Goal: Transaction & Acquisition: Purchase product/service

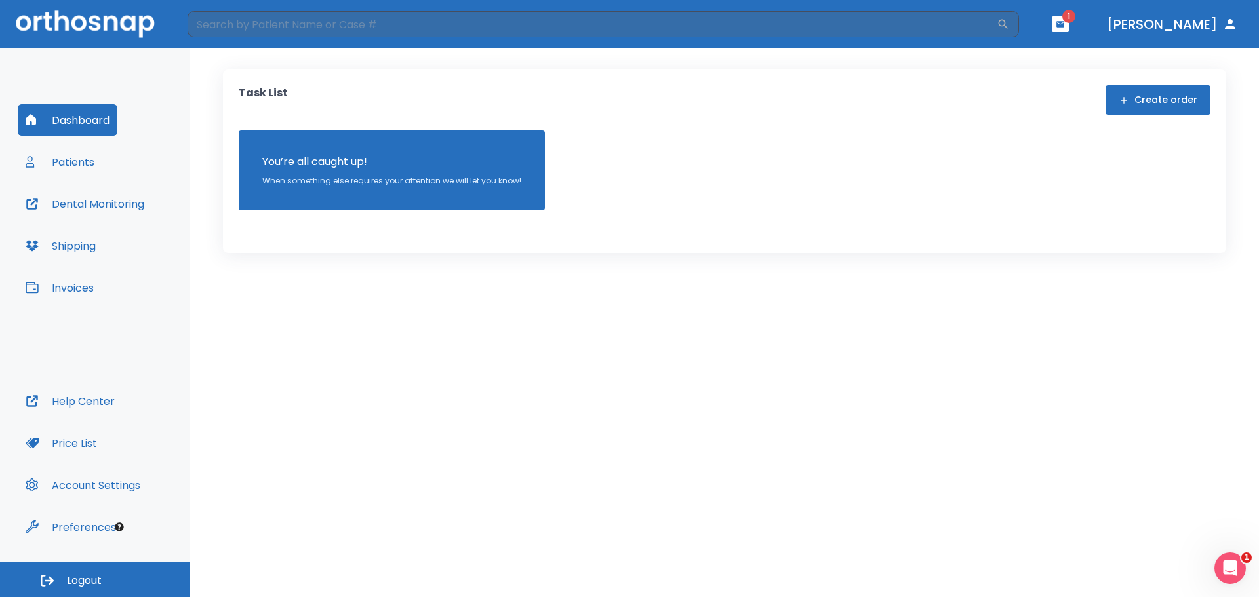
click at [60, 160] on button "Patients" at bounding box center [60, 161] width 85 height 31
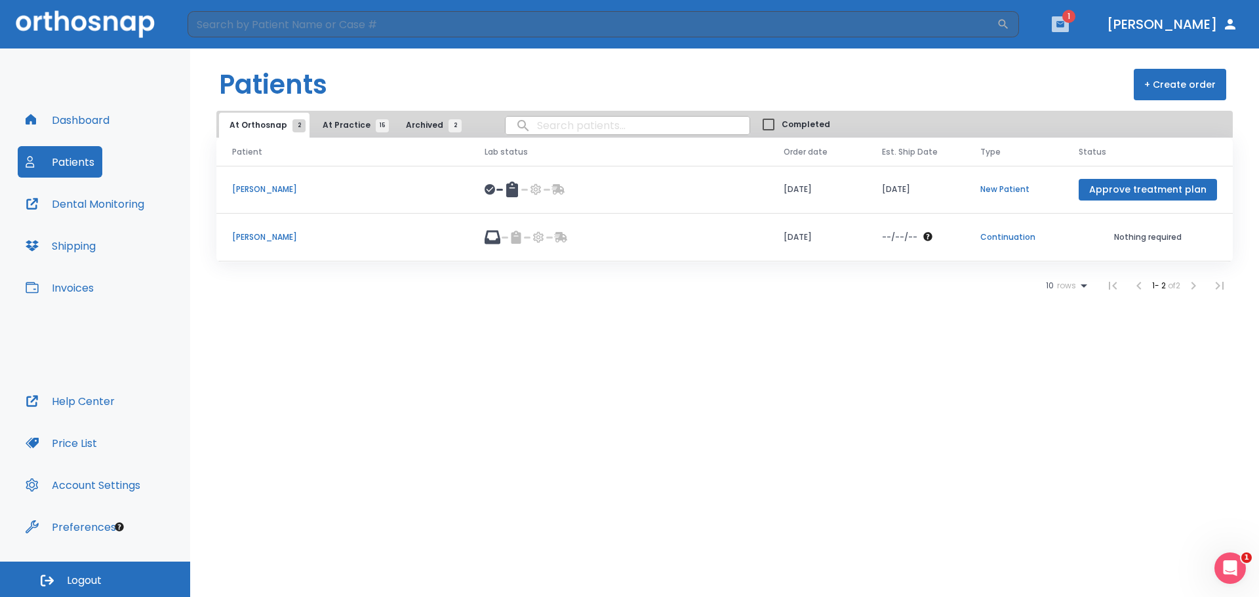
click at [1064, 22] on icon "button" at bounding box center [1060, 24] width 8 height 6
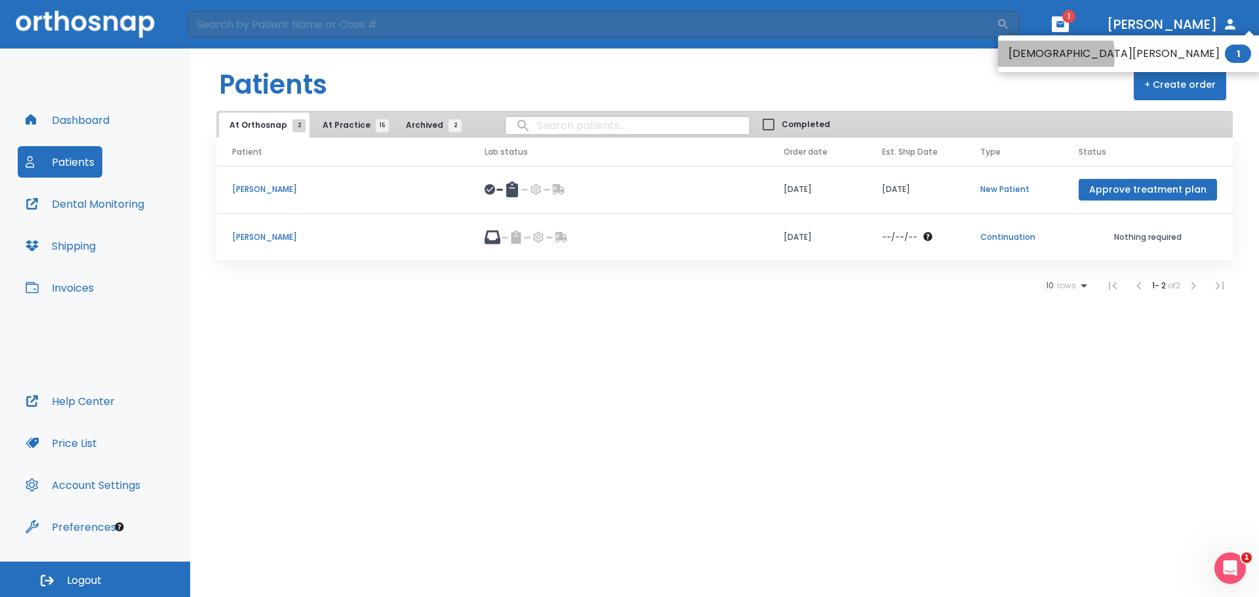
click at [1032, 56] on li "[DEMOGRAPHIC_DATA][PERSON_NAME] 1" at bounding box center [1130, 54] width 264 height 26
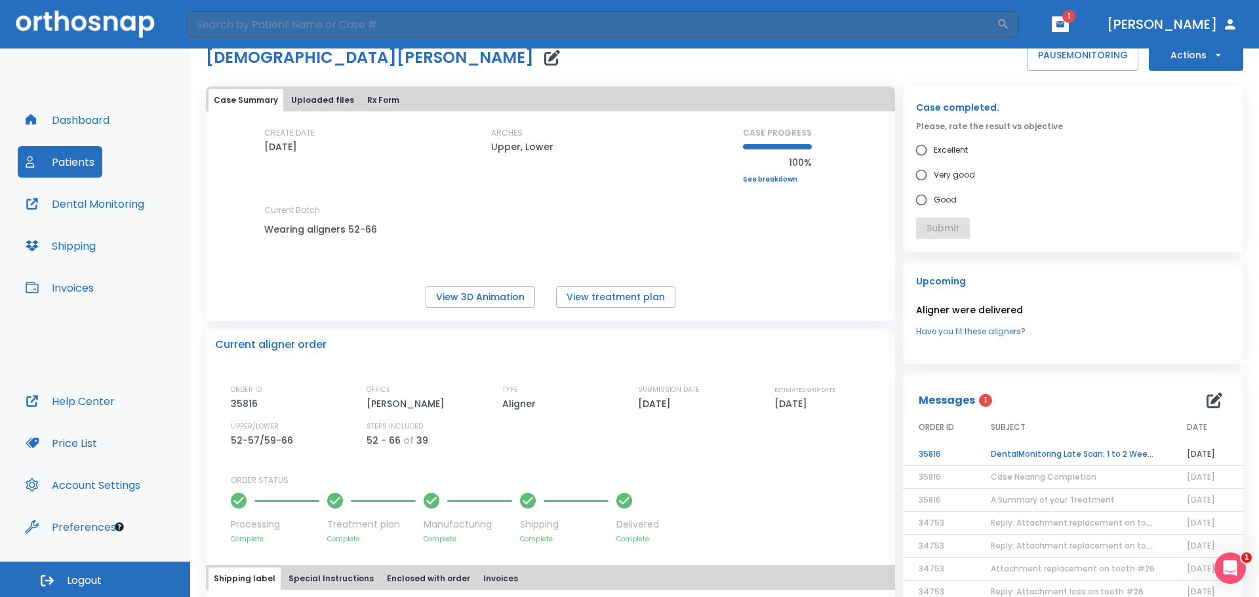
scroll to position [66, 0]
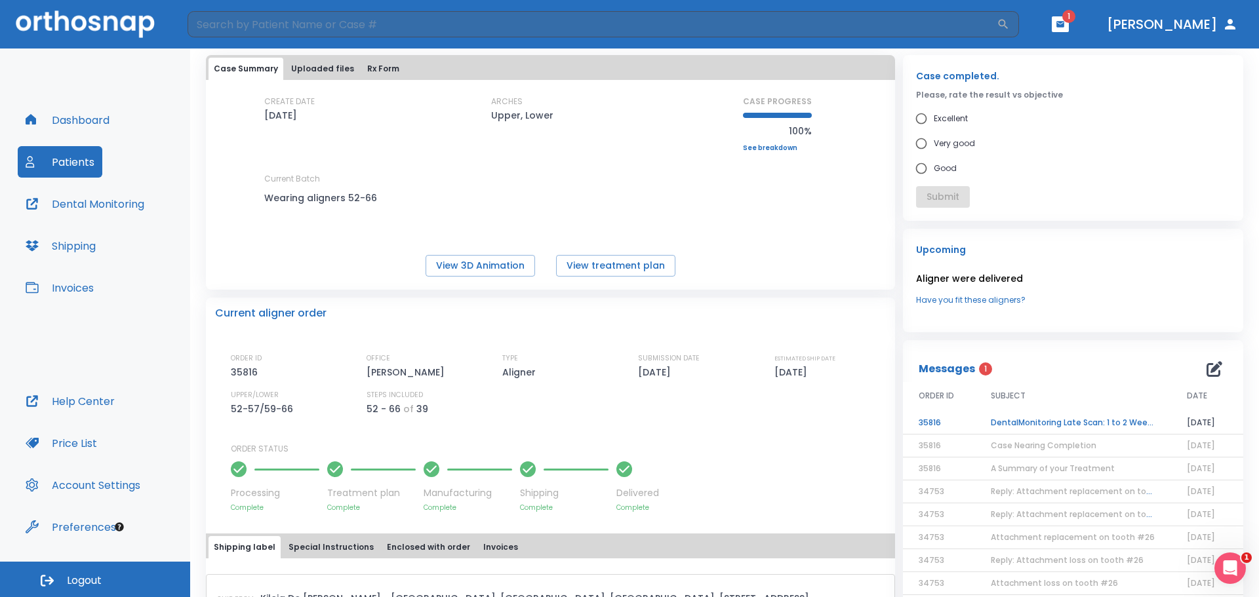
click at [1064, 439] on td "Case Nearing Completion" at bounding box center [1073, 446] width 196 height 23
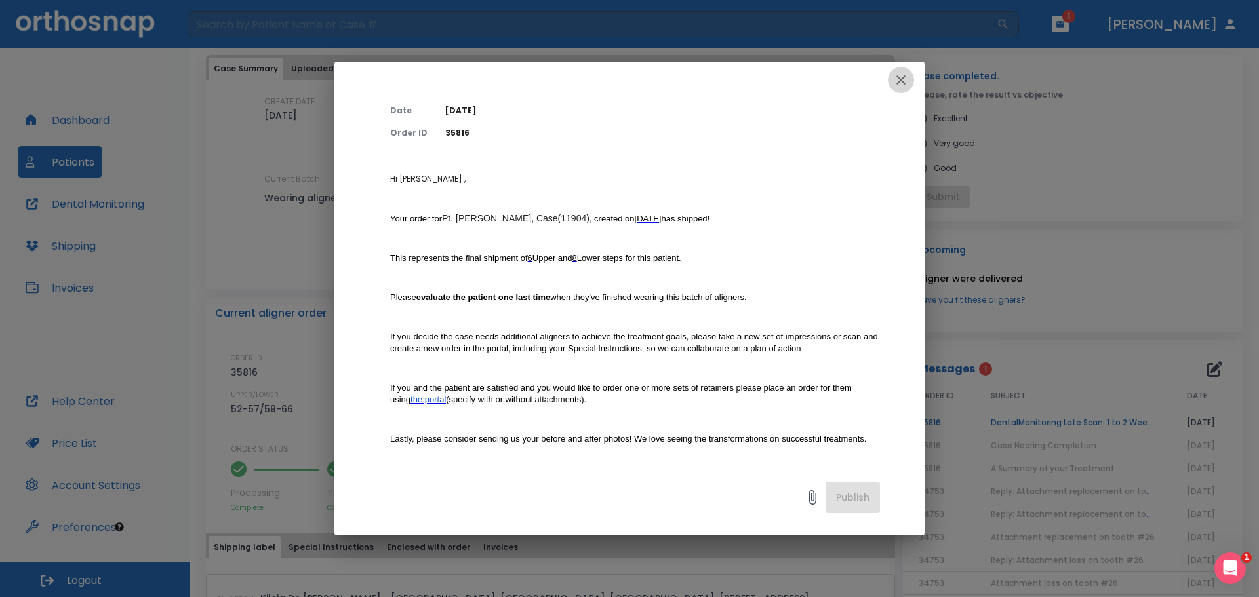
click at [897, 77] on icon "button" at bounding box center [901, 80] width 16 height 16
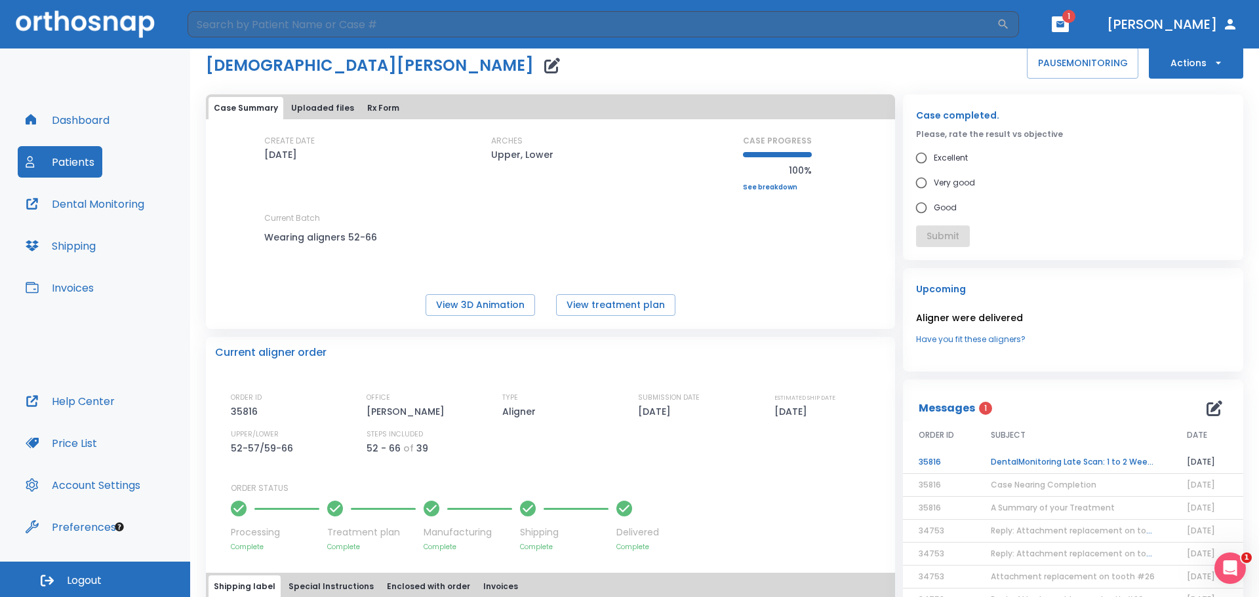
scroll to position [0, 0]
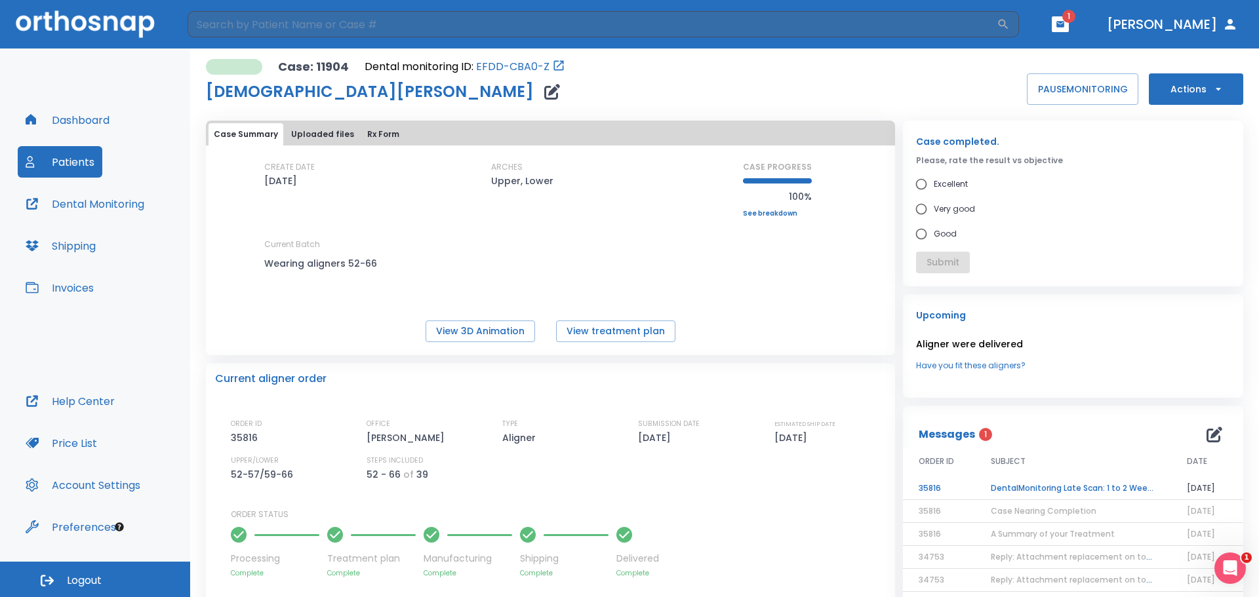
click at [84, 285] on button "Invoices" at bounding box center [60, 287] width 84 height 31
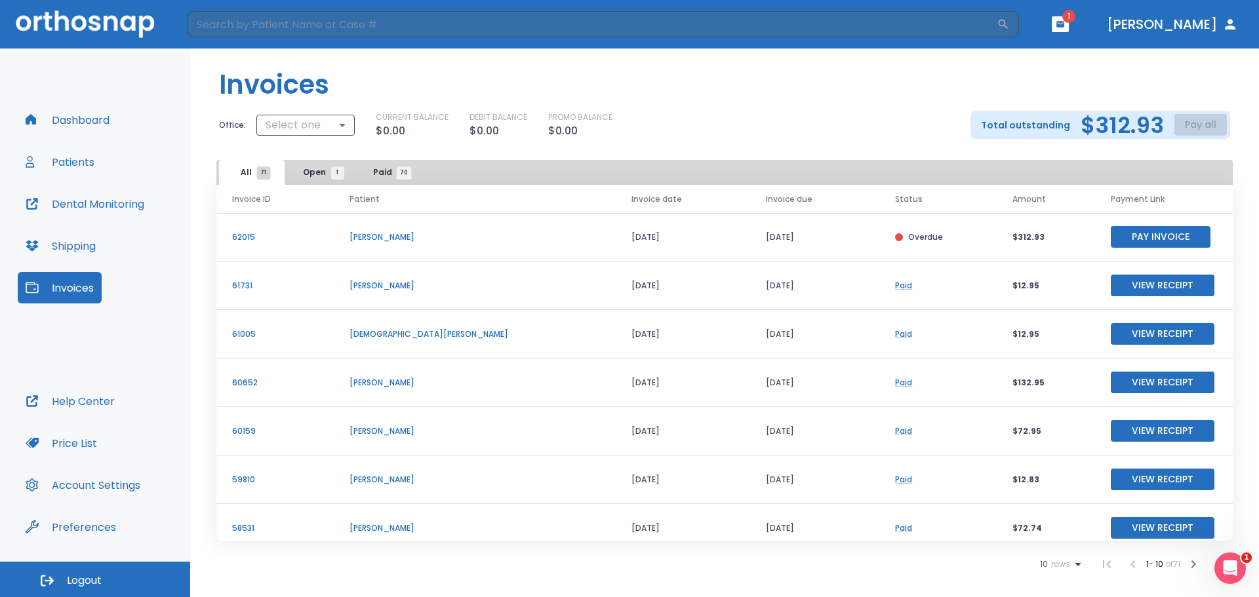
click at [1131, 237] on button "Pay Invoice" at bounding box center [1161, 237] width 100 height 22
click at [327, 128] on body "​ 1 [PERSON_NAME] Dashboard Patients Dental Monitoring Shipping Invoices Help C…" at bounding box center [629, 298] width 1259 height 597
click at [304, 180] on li "[PERSON_NAME]" at bounding box center [308, 179] width 108 height 24
type input "2756"
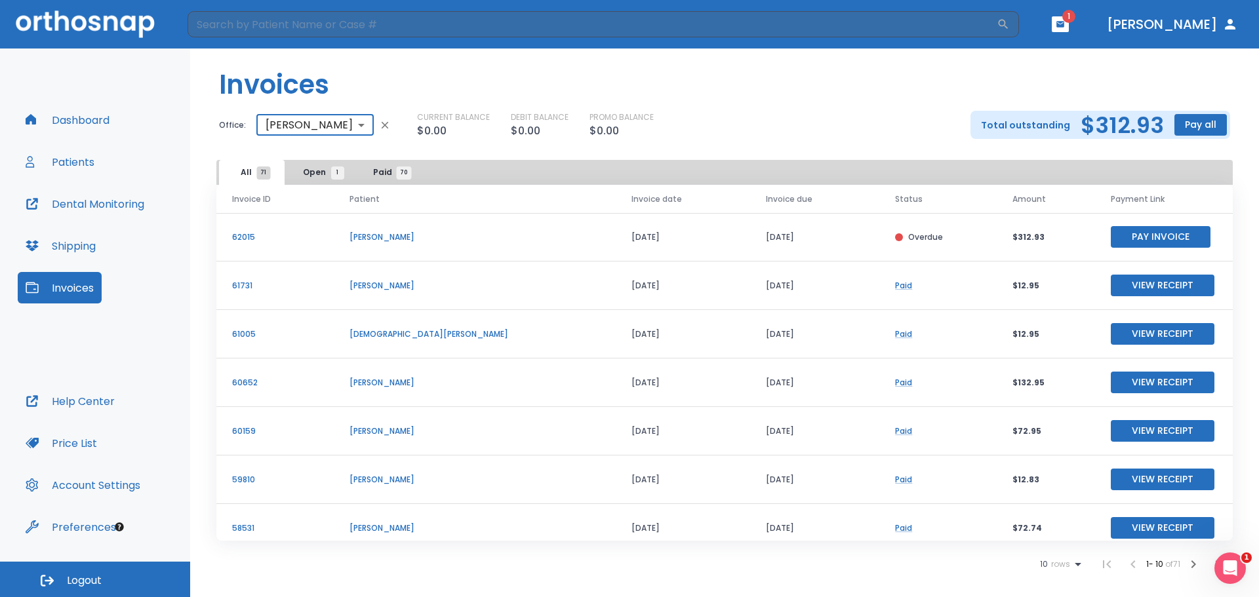
click at [767, 119] on div "CURRENT BALANCE $0.00 DEBIT BALANCE $0.00 PROMO BALANCE $0.00" at bounding box center [683, 125] width 532 height 28
click at [1204, 121] on button "Pay all" at bounding box center [1200, 125] width 52 height 22
click at [1188, 163] on li "Pay by CC or Bank account" at bounding box center [1186, 157] width 131 height 33
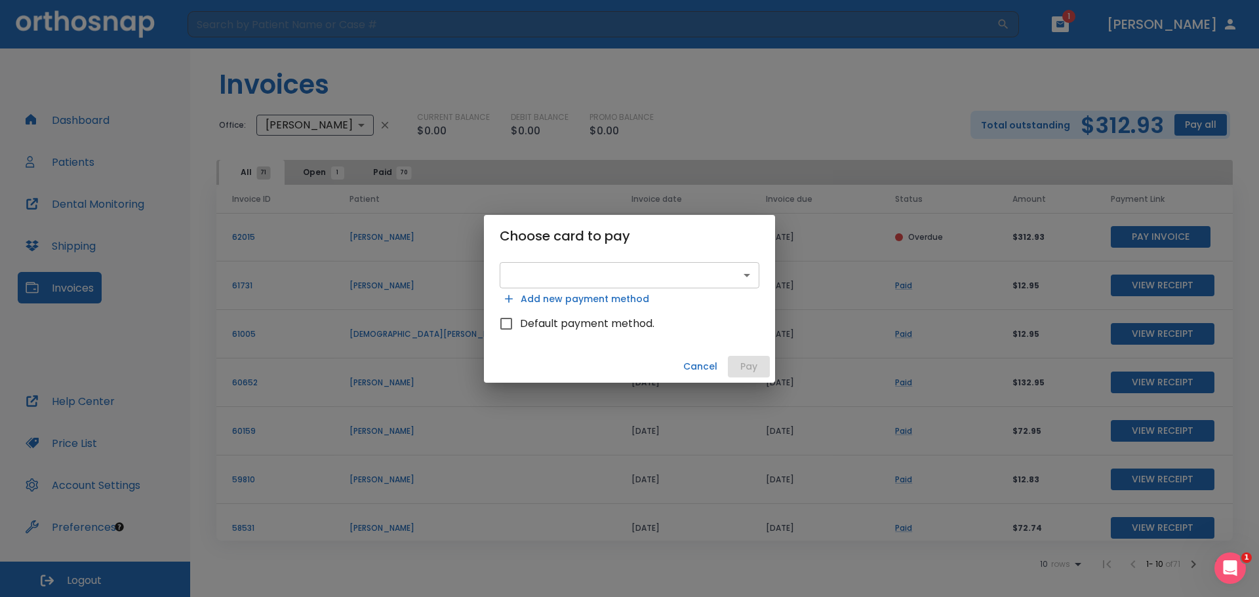
click at [599, 278] on body "​ 1 [PERSON_NAME] Dashboard Patients Dental Monitoring Shipping Invoices Help C…" at bounding box center [629, 298] width 1259 height 597
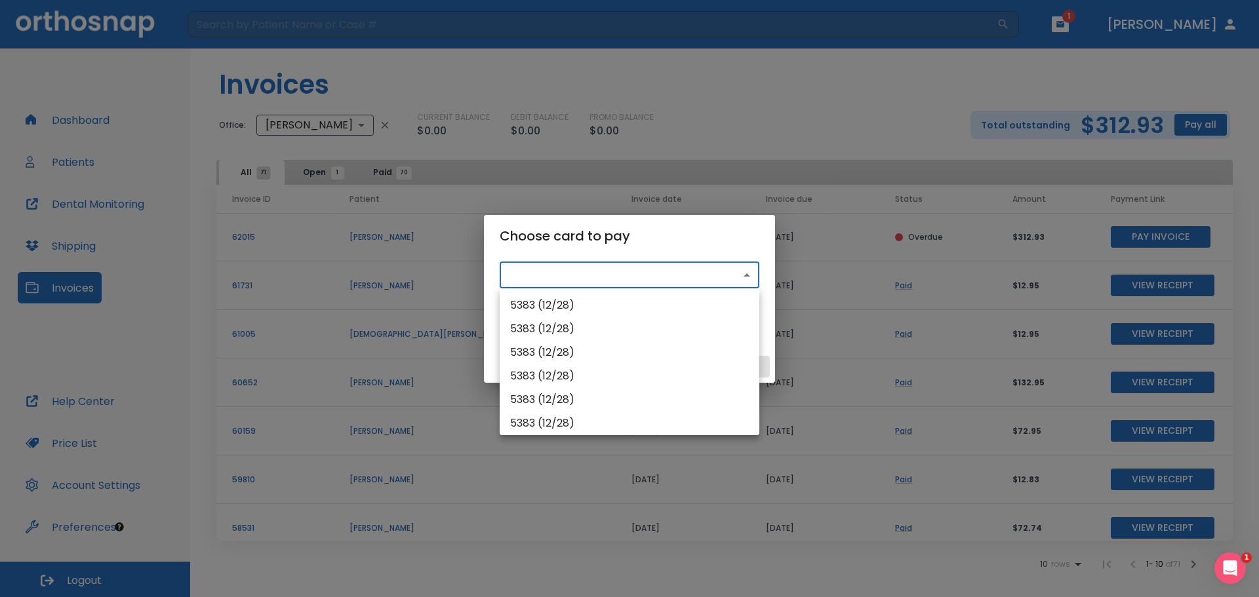
click at [570, 303] on li "5383 (12/28)" at bounding box center [630, 306] width 260 height 24
type input "src_1QMdiSHMfdBZStQ1EVpFu9Zw"
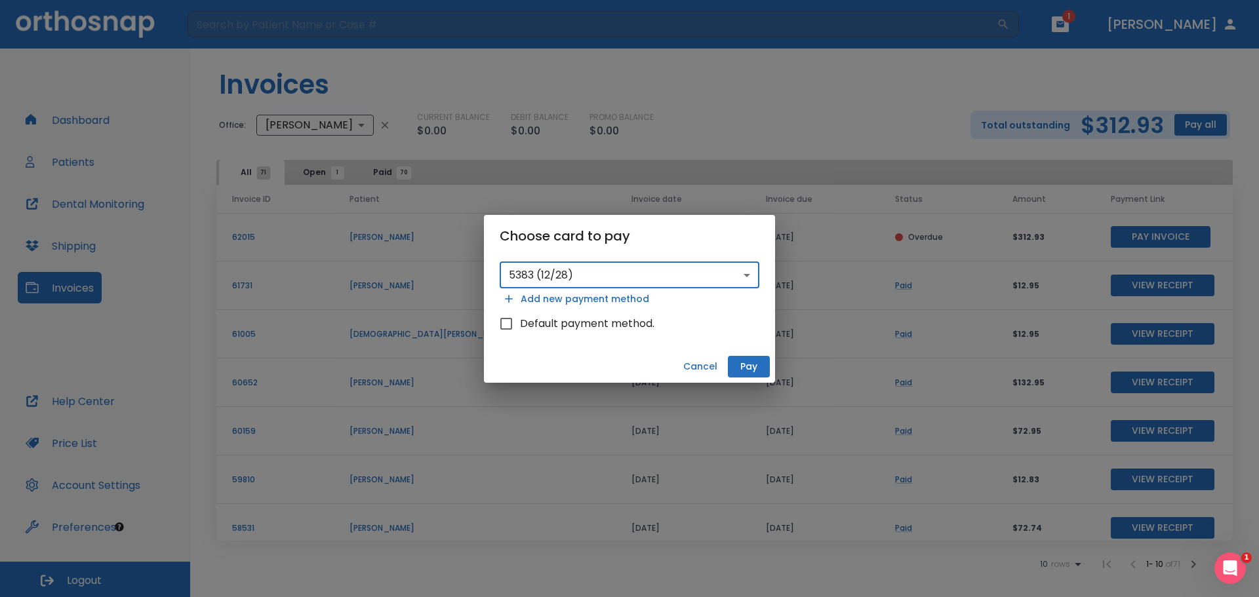
click at [570, 355] on div "Cancel Pay" at bounding box center [629, 367] width 291 height 32
click at [740, 366] on button "Pay" at bounding box center [749, 367] width 42 height 22
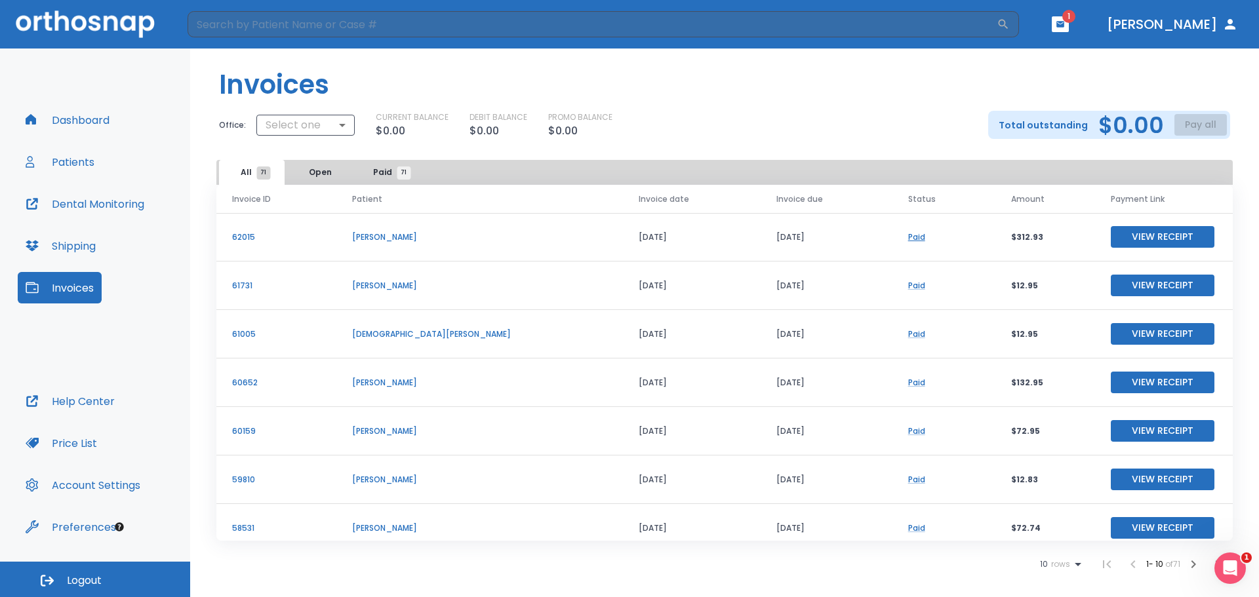
click at [908, 241] on link "Paid" at bounding box center [916, 236] width 17 height 11
click at [81, 166] on button "Patients" at bounding box center [60, 161] width 85 height 31
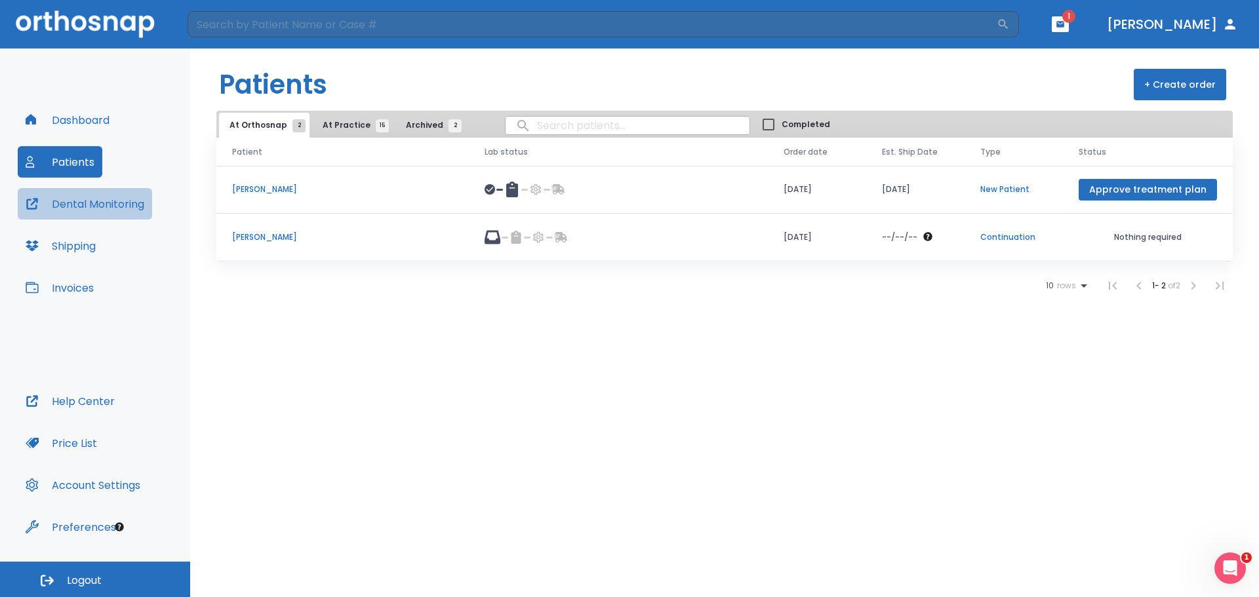
click at [85, 202] on button "Dental Monitoring" at bounding box center [85, 203] width 134 height 31
